Goal: Information Seeking & Learning: Find specific fact

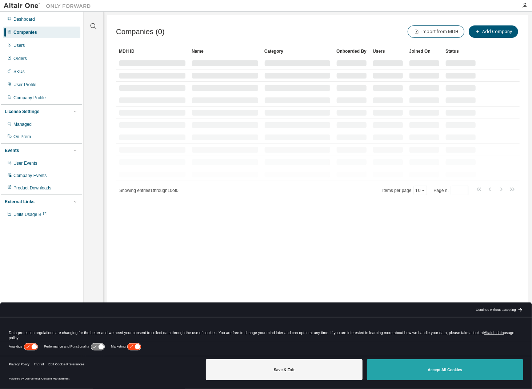
click at [442, 371] on button "Accept All Cookies" at bounding box center [445, 370] width 156 height 21
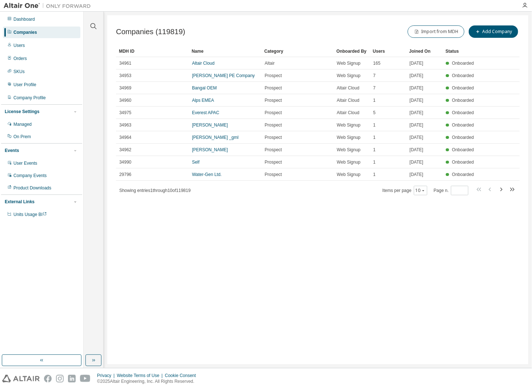
click at [30, 36] on div "Companies" at bounding box center [42, 33] width 78 height 12
click at [98, 24] on button "button" at bounding box center [93, 25] width 9 height 9
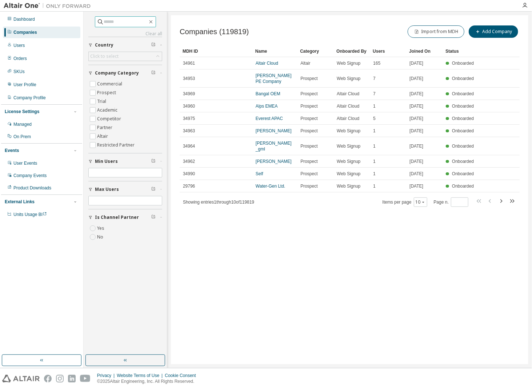
click at [104, 21] on input "text" at bounding box center [126, 21] width 44 height 7
type input "*******"
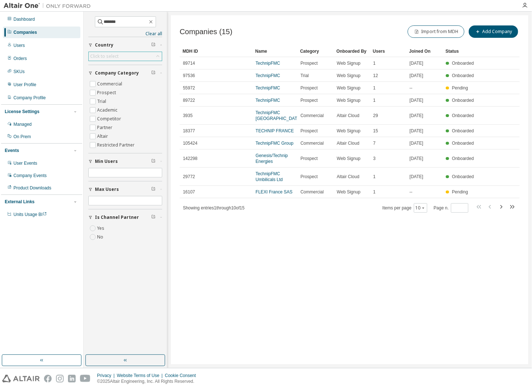
click at [145, 54] on div "Click to select" at bounding box center [125, 56] width 73 height 9
click at [134, 67] on input "text" at bounding box center [125, 65] width 55 height 7
type input "******"
click at [126, 74] on li "[GEOGRAPHIC_DATA]" at bounding box center [125, 75] width 72 height 9
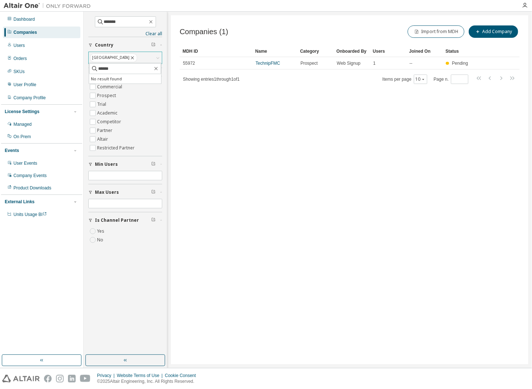
click at [130, 58] on icon at bounding box center [133, 58] width 6 height 7
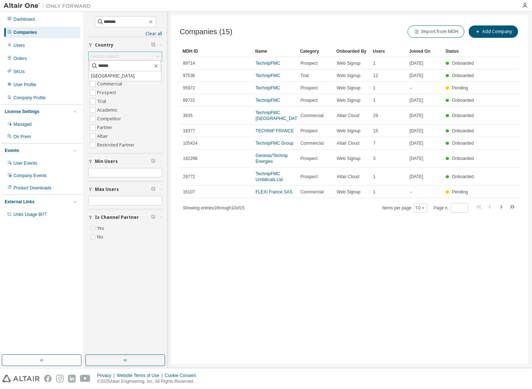
click at [501, 203] on icon "button" at bounding box center [501, 207] width 9 height 9
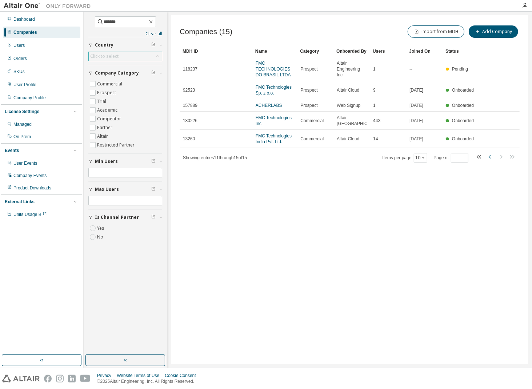
click at [491, 152] on icon "button" at bounding box center [490, 156] width 9 height 9
type input "*"
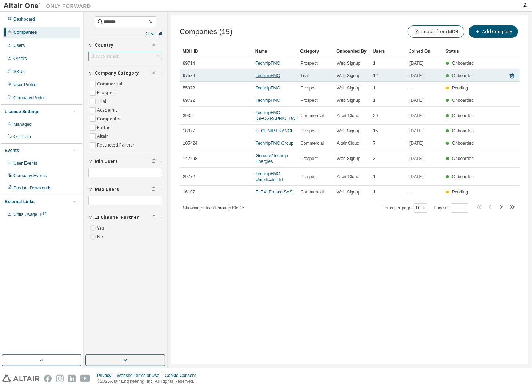
click at [265, 75] on link "TechnipFMC" at bounding box center [268, 75] width 24 height 5
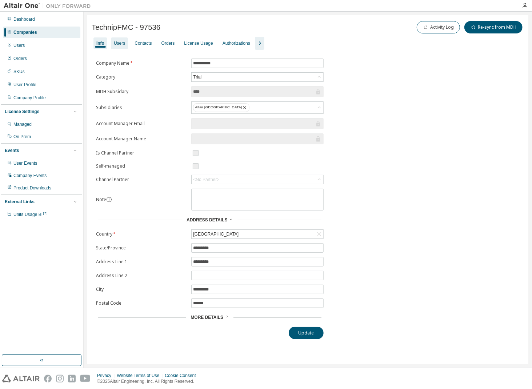
click at [113, 42] on div "Users" at bounding box center [119, 43] width 17 height 12
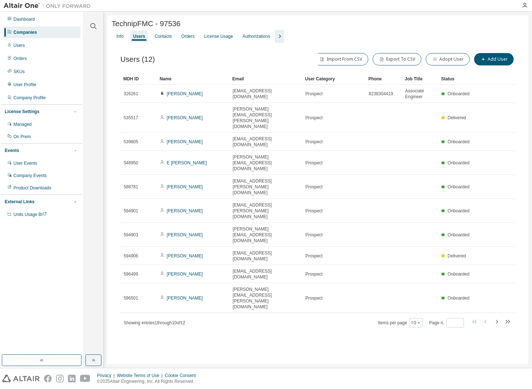
click at [496, 318] on icon "button" at bounding box center [497, 322] width 9 height 9
type input "*"
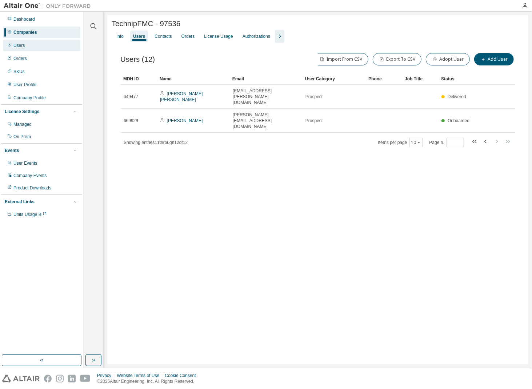
click at [17, 47] on div "Users" at bounding box center [18, 46] width 11 height 6
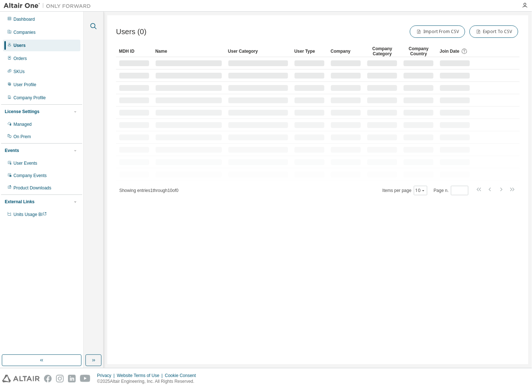
click at [92, 27] on icon "button" at bounding box center [93, 26] width 9 height 9
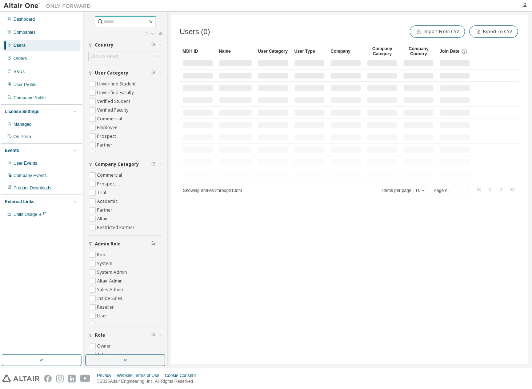
click at [136, 21] on input "text" at bounding box center [126, 21] width 44 height 7
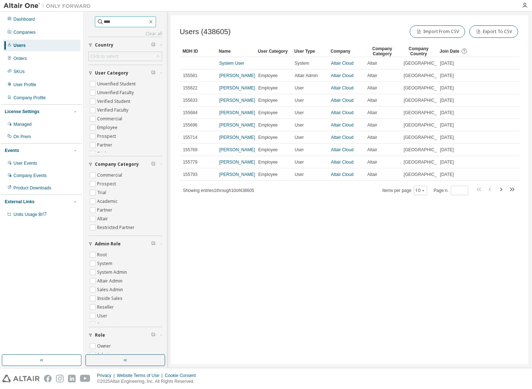
type input "****"
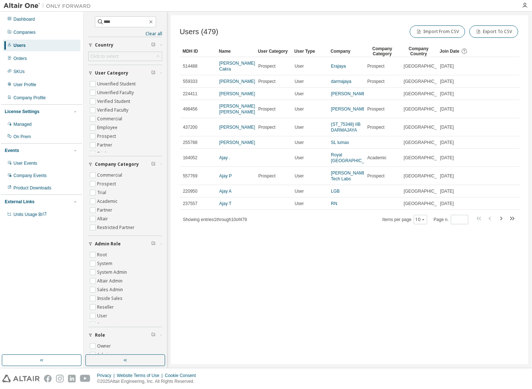
click at [337, 51] on div "Company" at bounding box center [346, 51] width 31 height 12
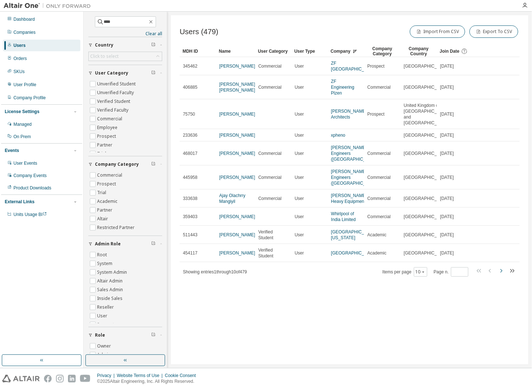
click at [502, 275] on icon "button" at bounding box center [501, 271] width 9 height 9
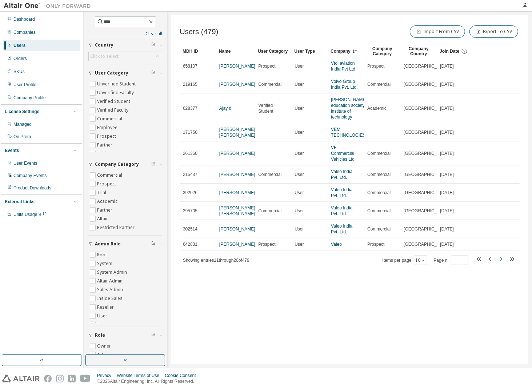
click at [501, 264] on icon "button" at bounding box center [501, 259] width 9 height 9
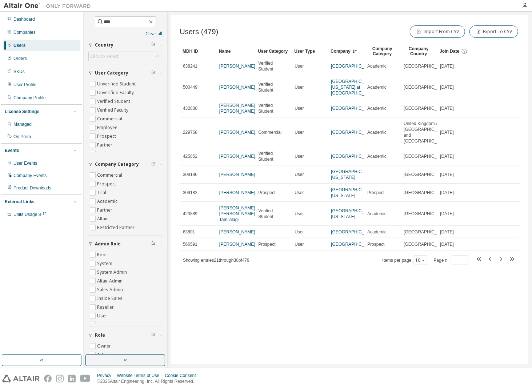
click at [505, 264] on icon "button" at bounding box center [501, 259] width 9 height 9
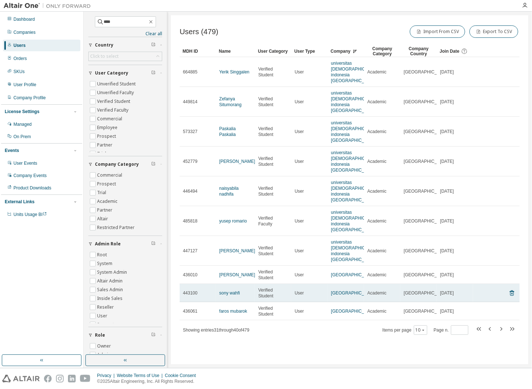
scroll to position [7, 0]
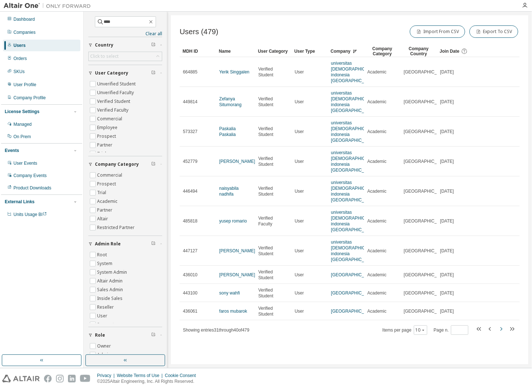
click at [501, 334] on icon "button" at bounding box center [501, 329] width 9 height 9
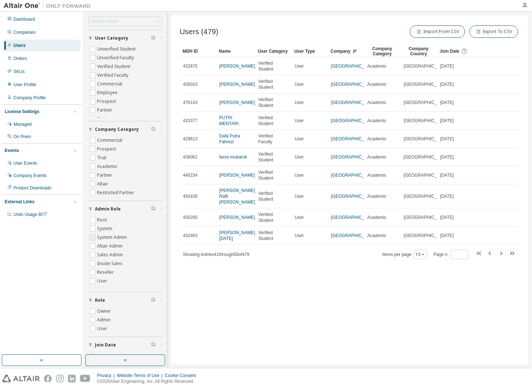
scroll to position [15, 0]
click at [102, 264] on label "User" at bounding box center [103, 266] width 12 height 9
type input "*"
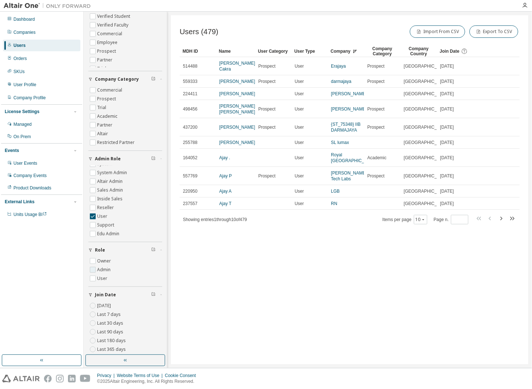
scroll to position [100, 0]
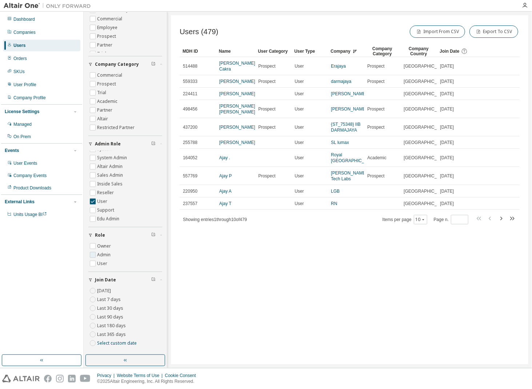
click at [103, 254] on label "Admin" at bounding box center [104, 255] width 15 height 9
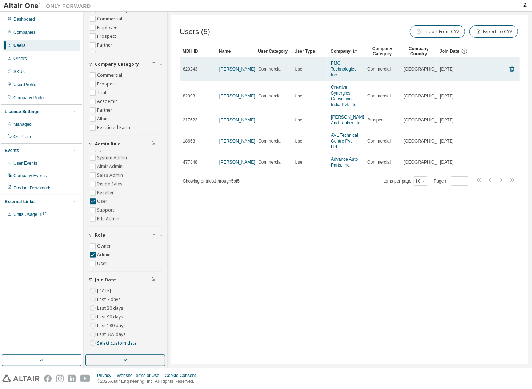
click at [188, 70] on span "620243" at bounding box center [190, 69] width 15 height 6
copy span "620243"
click at [227, 68] on link "[PERSON_NAME]" at bounding box center [237, 69] width 36 height 5
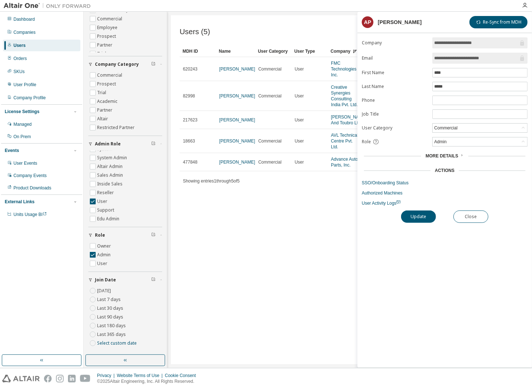
click at [447, 154] on span "More Details" at bounding box center [442, 156] width 33 height 5
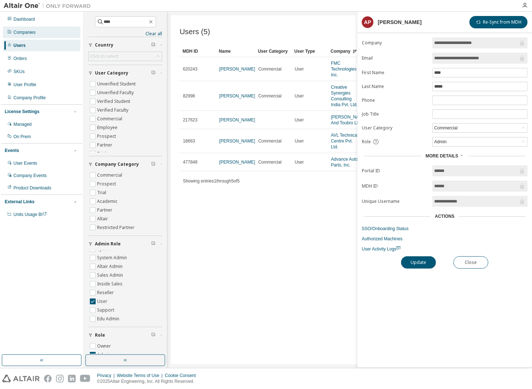
click at [45, 32] on div "Companies" at bounding box center [42, 33] width 78 height 12
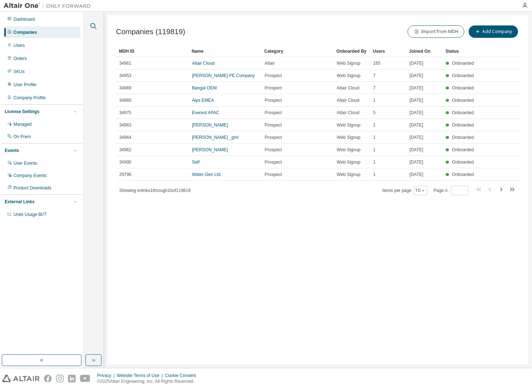
click at [93, 25] on icon "button" at bounding box center [93, 26] width 9 height 9
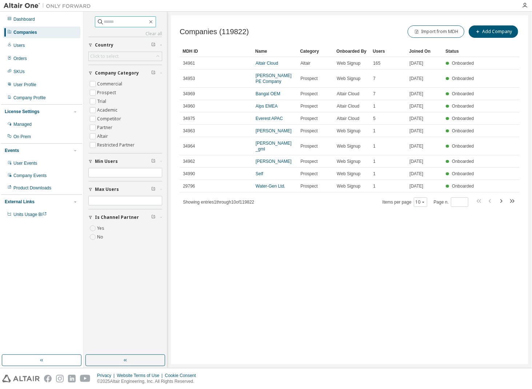
click at [136, 18] on span at bounding box center [125, 21] width 61 height 11
click at [134, 21] on input "text" at bounding box center [126, 21] width 44 height 7
paste input "******"
type input "******"
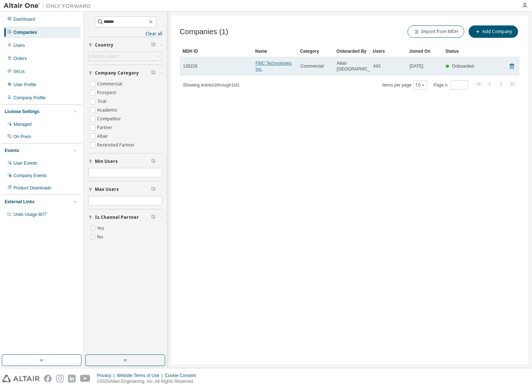
click at [259, 62] on link "FMC Technologies Inc." at bounding box center [274, 66] width 36 height 11
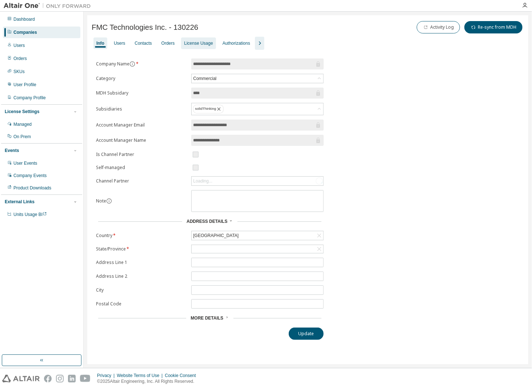
click at [198, 43] on div "License Usage" at bounding box center [198, 43] width 29 height 6
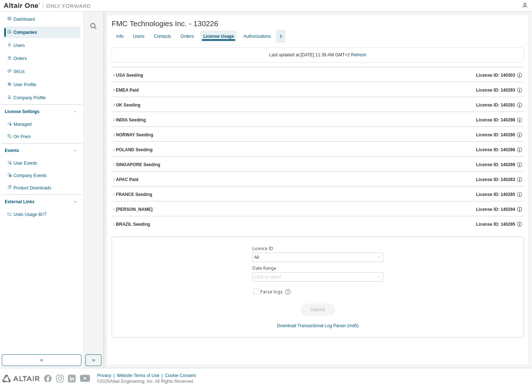
click at [115, 132] on button "NORWAY Seeding License ID: 140290" at bounding box center [318, 135] width 413 height 16
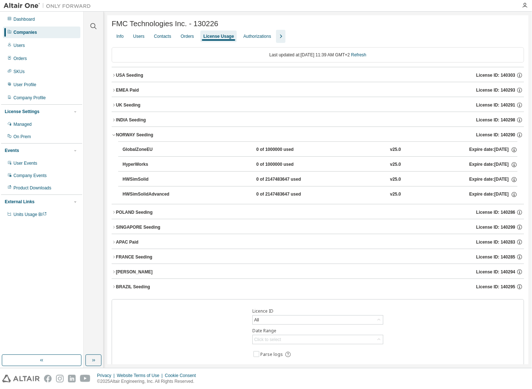
click at [112, 91] on icon "button" at bounding box center [114, 90] width 4 height 4
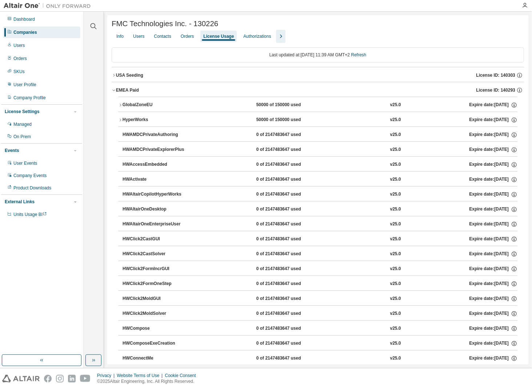
click at [120, 106] on icon "button" at bounding box center [120, 105] width 4 height 4
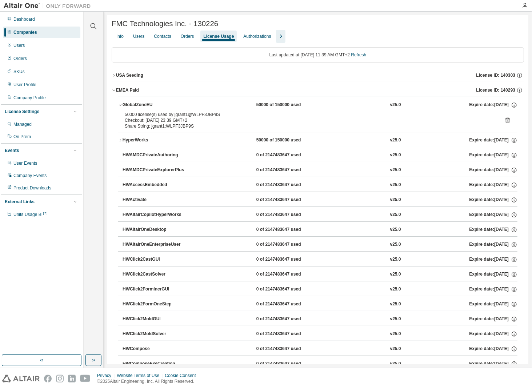
click at [176, 117] on div "50000 license(s) used by jgrant1@WLPF3JBP9S" at bounding box center [309, 115] width 369 height 6
copy div "jgrant1"
click at [119, 139] on button "HyperWorks 50000 of 150000 used v25.0 Expire date: [DATE]" at bounding box center [318, 140] width 400 height 16
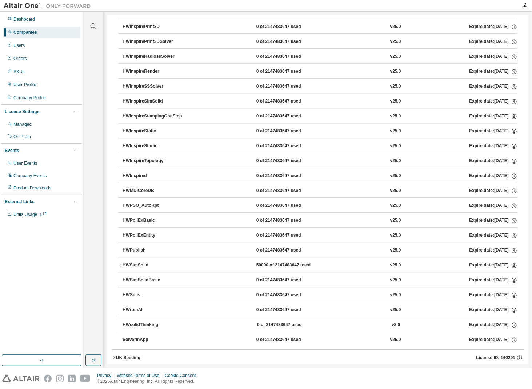
scroll to position [1188, 0]
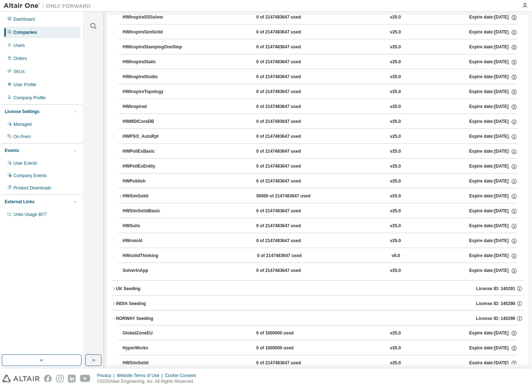
click at [123, 194] on icon "button" at bounding box center [120, 196] width 4 height 4
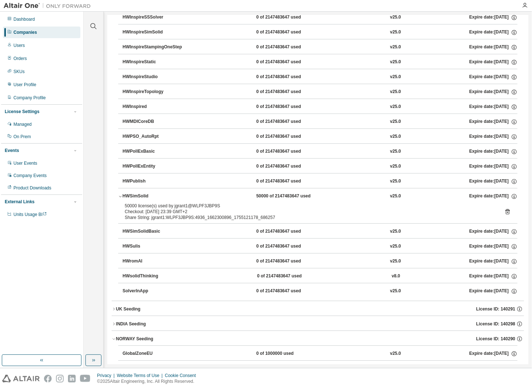
drag, startPoint x: 213, startPoint y: 203, endPoint x: 179, endPoint y: 205, distance: 33.5
click at [179, 209] on div "Checkout: [DATE] 23:39 GMT+2" at bounding box center [309, 212] width 369 height 6
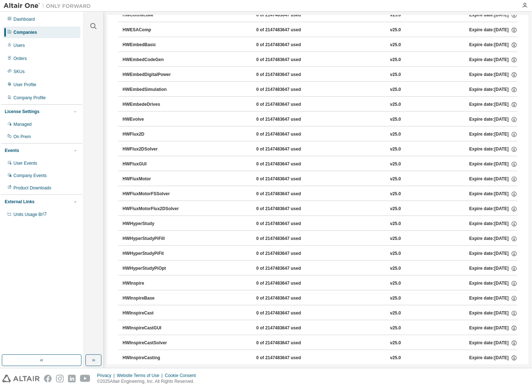
scroll to position [0, 0]
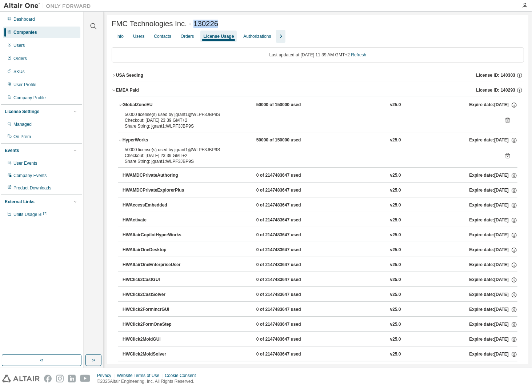
drag, startPoint x: 211, startPoint y: 23, endPoint x: 192, endPoint y: 21, distance: 19.7
click at [192, 21] on div "FMC Technologies Inc. - 130226" at bounding box center [318, 24] width 413 height 8
copy span "130226"
click at [140, 36] on div "Users" at bounding box center [138, 36] width 11 height 6
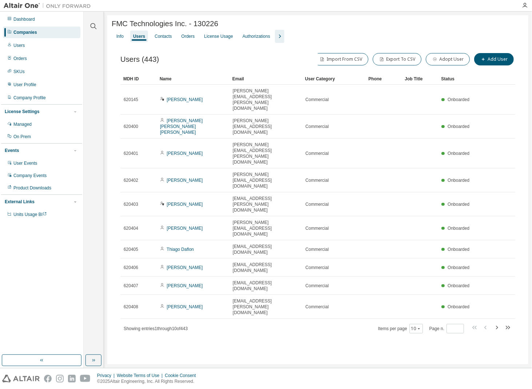
click at [166, 81] on div "Name" at bounding box center [193, 79] width 67 height 12
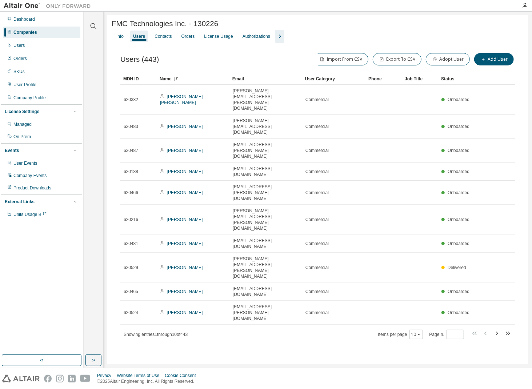
click at [172, 78] on div "Name" at bounding box center [193, 79] width 67 height 12
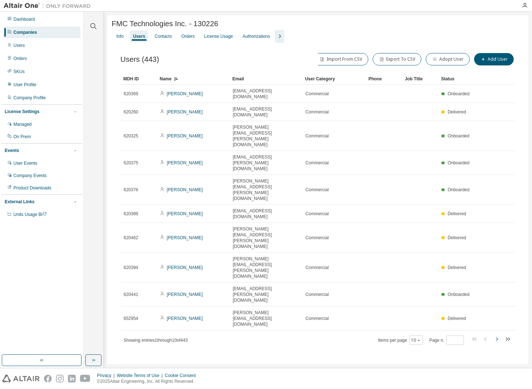
click at [497, 335] on icon "button" at bounding box center [497, 339] width 9 height 9
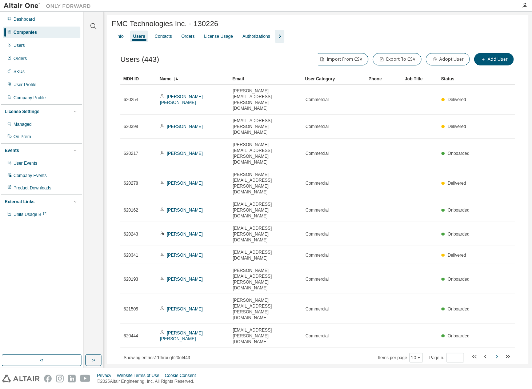
click at [499, 353] on icon "button" at bounding box center [497, 357] width 9 height 9
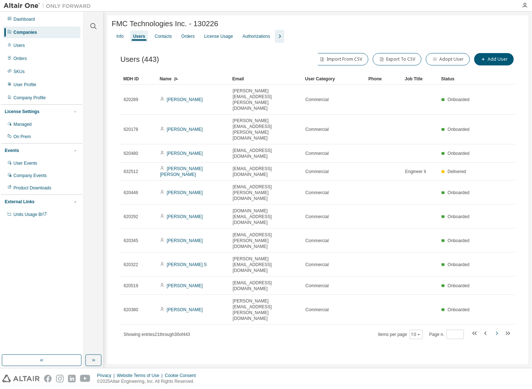
click at [499, 329] on icon "button" at bounding box center [497, 333] width 9 height 9
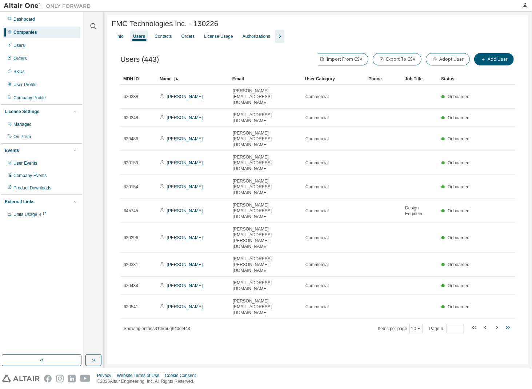
click at [509, 323] on icon "button" at bounding box center [508, 327] width 9 height 9
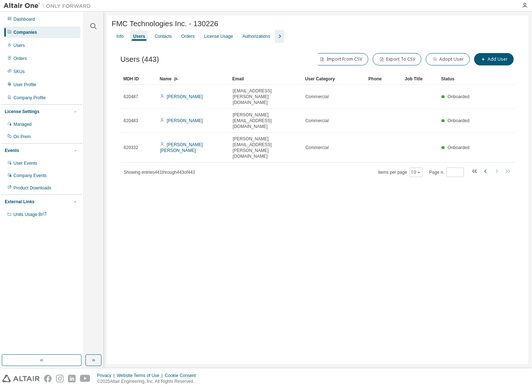
click at [485, 167] on icon "button" at bounding box center [486, 171] width 9 height 9
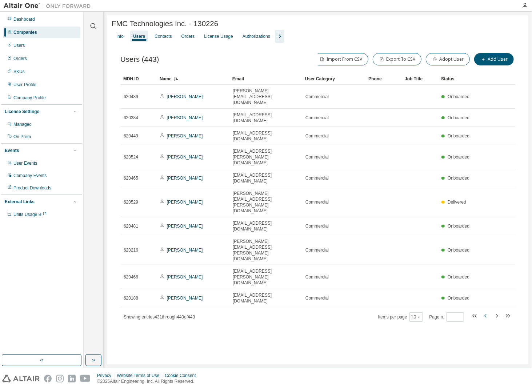
click at [487, 312] on icon "button" at bounding box center [486, 316] width 9 height 9
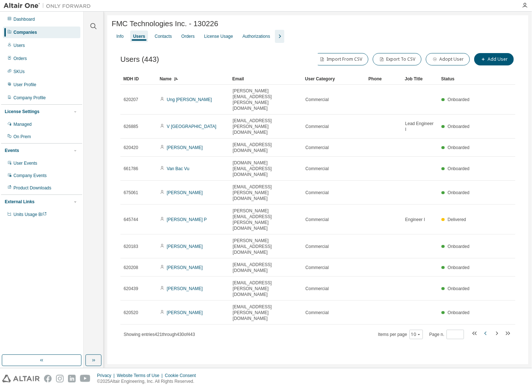
click at [487, 329] on icon "button" at bounding box center [486, 333] width 9 height 9
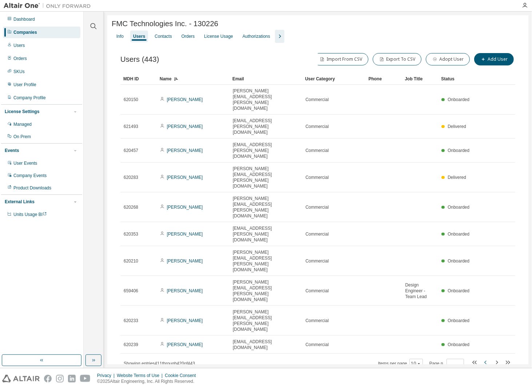
click at [485, 358] on icon "button" at bounding box center [486, 362] width 9 height 9
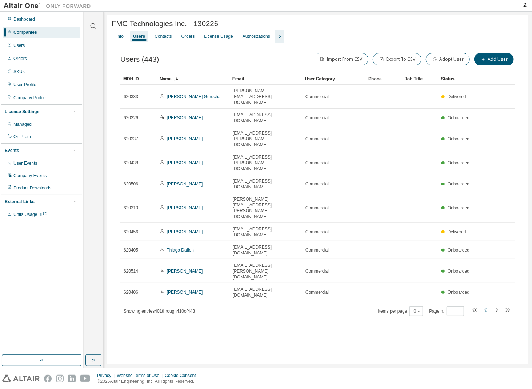
click at [487, 306] on icon "button" at bounding box center [486, 310] width 9 height 9
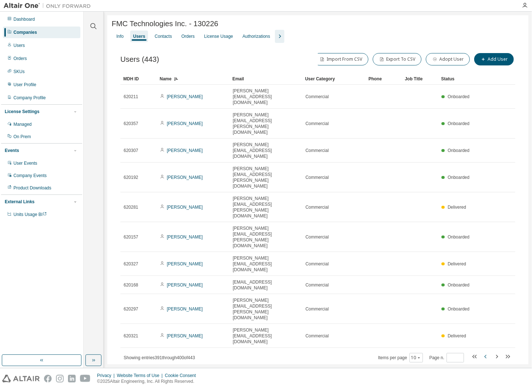
click at [487, 353] on icon "button" at bounding box center [486, 357] width 9 height 9
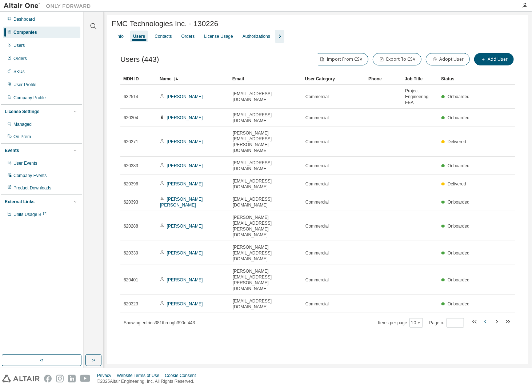
click at [487, 320] on icon "button" at bounding box center [486, 322] width 2 height 4
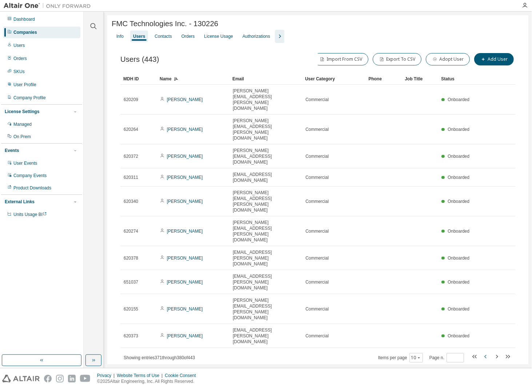
click at [485, 353] on icon "button" at bounding box center [486, 357] width 9 height 9
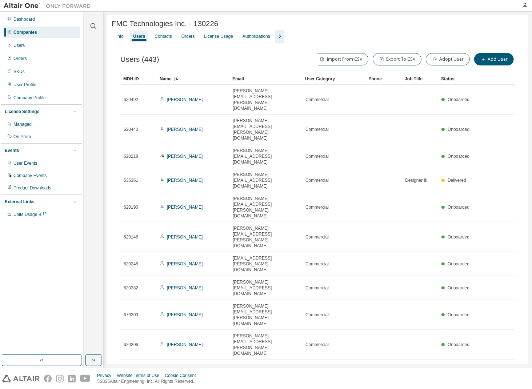
click at [484, 364] on icon "button" at bounding box center [486, 368] width 9 height 9
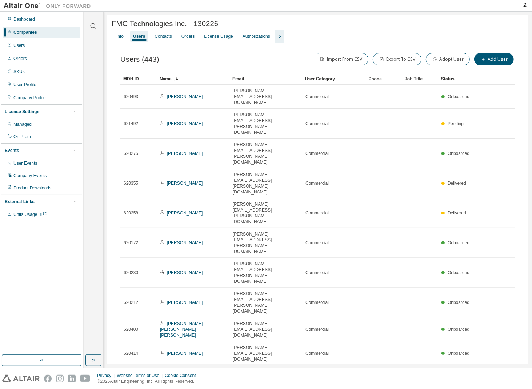
click at [486, 373] on icon "button" at bounding box center [486, 375] width 2 height 4
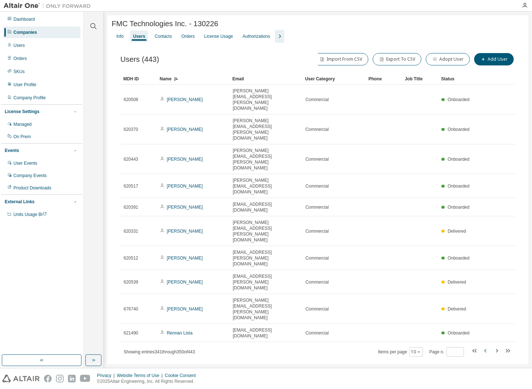
click at [486, 349] on icon "button" at bounding box center [486, 351] width 2 height 4
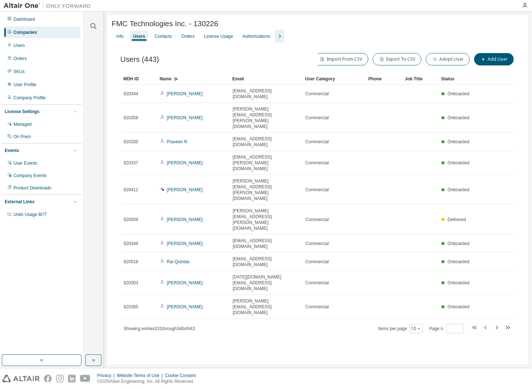
click at [487, 326] on icon "button" at bounding box center [486, 328] width 2 height 4
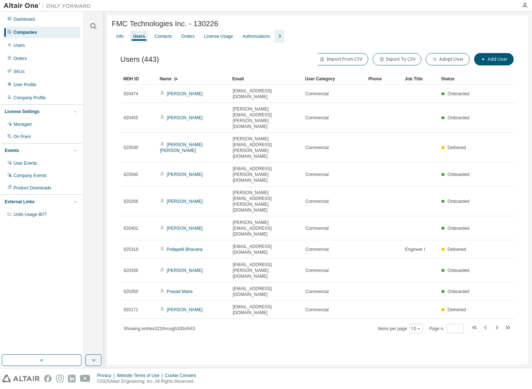
click at [487, 326] on icon "button" at bounding box center [486, 328] width 2 height 4
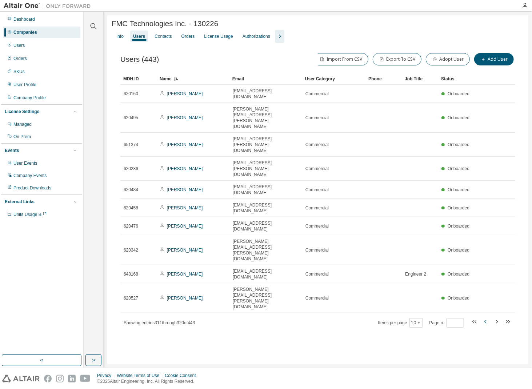
click at [487, 320] on icon "button" at bounding box center [486, 322] width 2 height 4
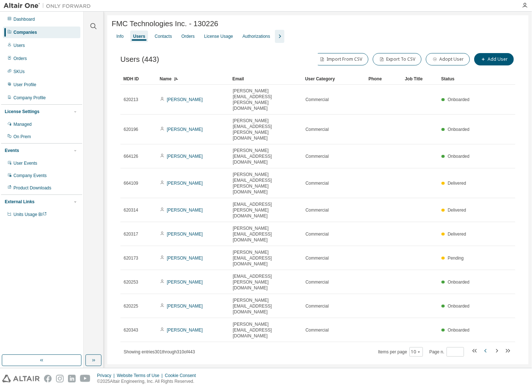
click at [487, 349] on icon "button" at bounding box center [486, 351] width 2 height 4
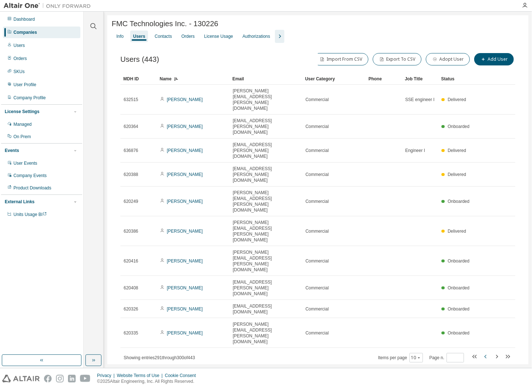
click at [487, 355] on icon "button" at bounding box center [486, 357] width 2 height 4
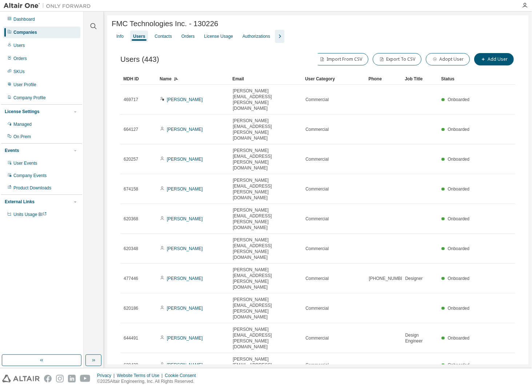
click at [489, 382] on icon "button" at bounding box center [486, 386] width 9 height 9
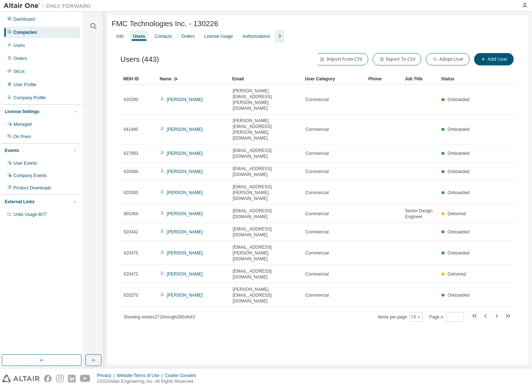
click at [489, 312] on button "button" at bounding box center [486, 317] width 9 height 11
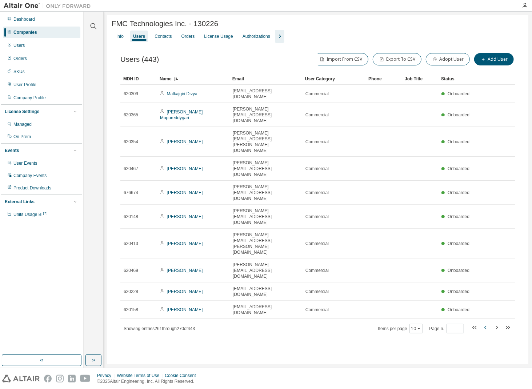
click at [487, 323] on button "button" at bounding box center [486, 328] width 9 height 11
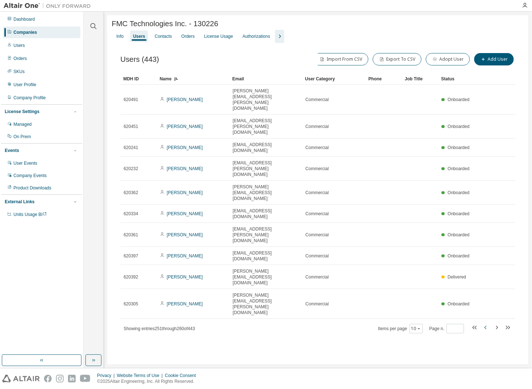
click at [487, 323] on button "button" at bounding box center [486, 328] width 9 height 11
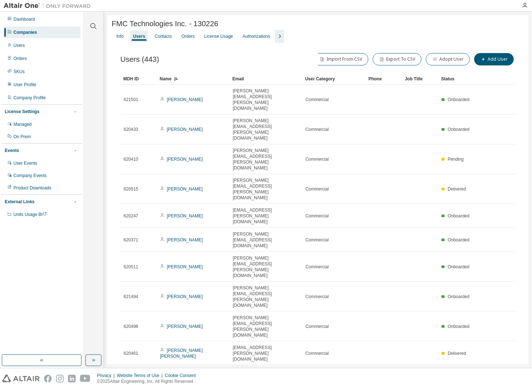
click at [487, 370] on button "button" at bounding box center [486, 375] width 9 height 11
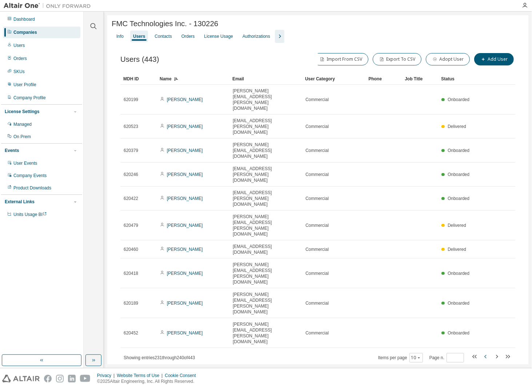
click at [487, 353] on button "button" at bounding box center [486, 358] width 9 height 11
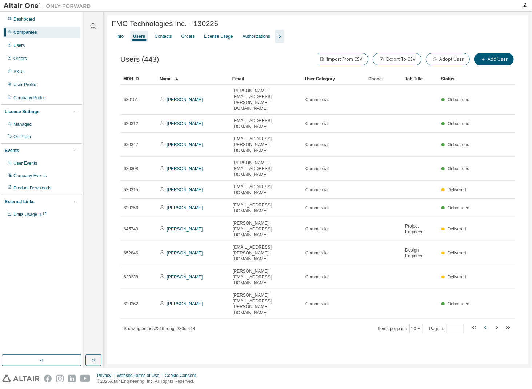
click at [487, 223] on div "MDH ID Name Email User Category Phone Job Title Status 620151 [PERSON_NAME] [PE…" at bounding box center [317, 203] width 395 height 261
click at [487, 323] on icon "button" at bounding box center [486, 327] width 9 height 9
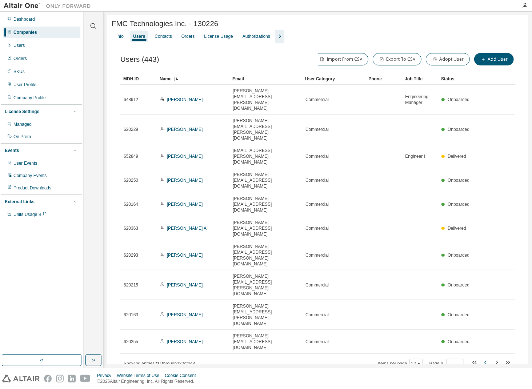
click at [487, 358] on icon "button" at bounding box center [486, 362] width 9 height 9
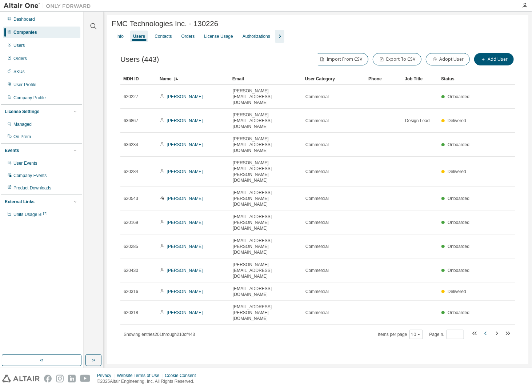
click at [487, 332] on icon "button" at bounding box center [486, 334] width 2 height 4
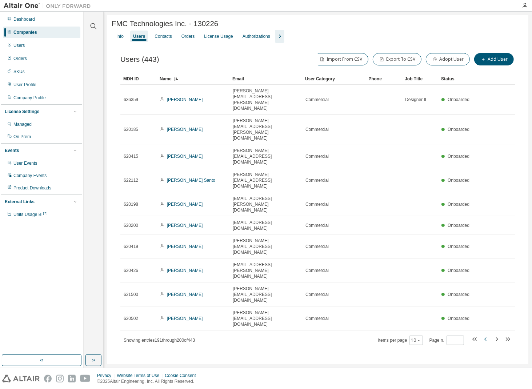
click at [487, 335] on icon "button" at bounding box center [486, 339] width 9 height 9
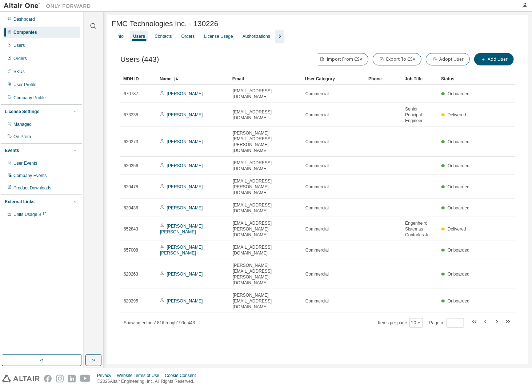
click at [487, 318] on icon "button" at bounding box center [486, 322] width 9 height 9
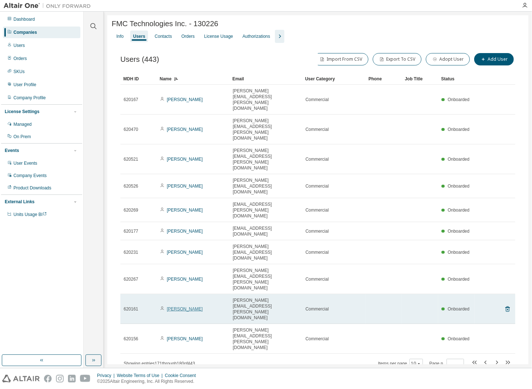
click at [170, 307] on link "[PERSON_NAME]" at bounding box center [185, 309] width 36 height 5
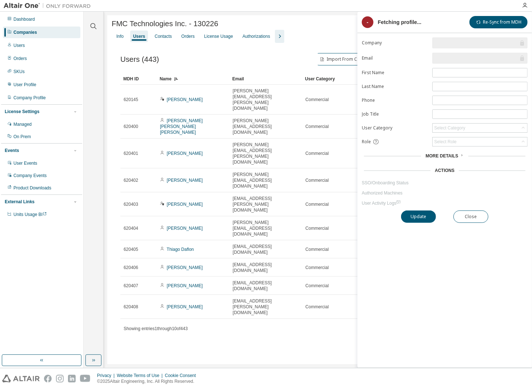
type input "*"
click at [446, 154] on span "More Details" at bounding box center [442, 156] width 33 height 5
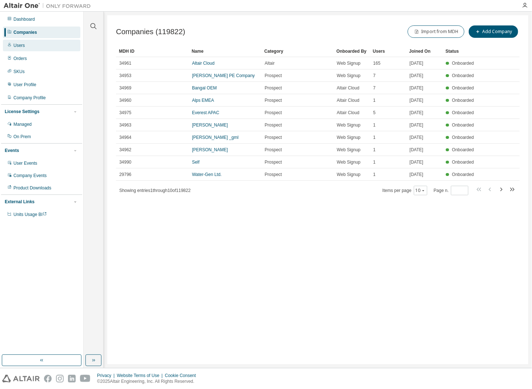
click at [24, 46] on div "Users" at bounding box center [42, 46] width 78 height 12
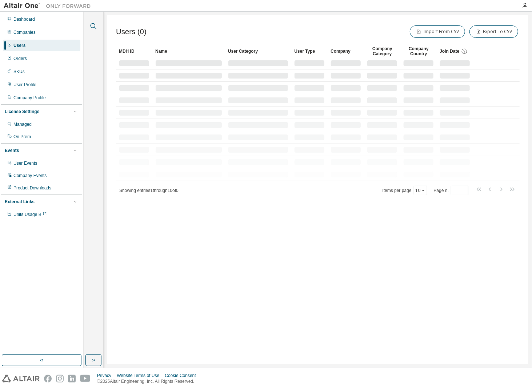
click at [93, 24] on icon "button" at bounding box center [93, 26] width 9 height 9
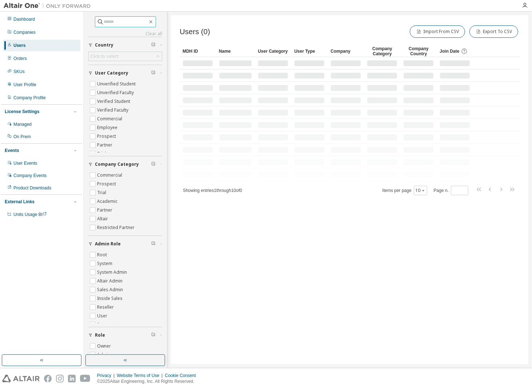
click at [114, 23] on input "text" at bounding box center [126, 21] width 44 height 7
paste input "*******"
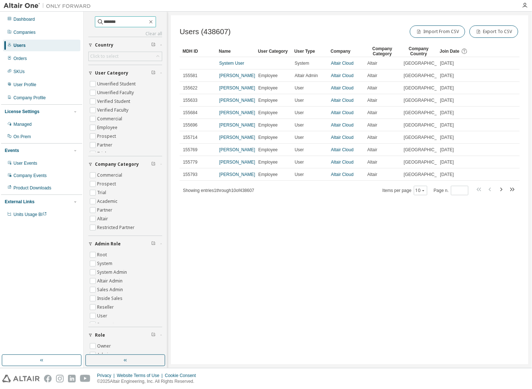
click at [120, 22] on input "*******" at bounding box center [126, 21] width 44 height 7
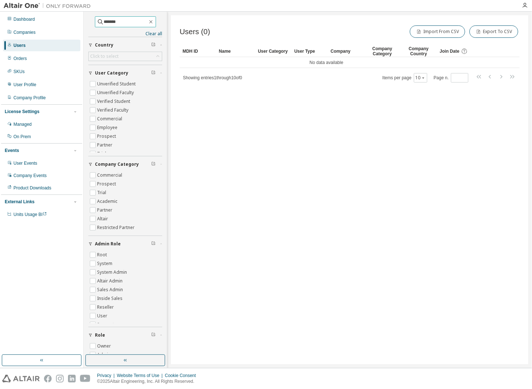
click at [143, 23] on input "*******" at bounding box center [126, 21] width 44 height 7
click at [104, 21] on input "******" at bounding box center [126, 21] width 44 height 7
type input "*****"
